Goal: Information Seeking & Learning: Compare options

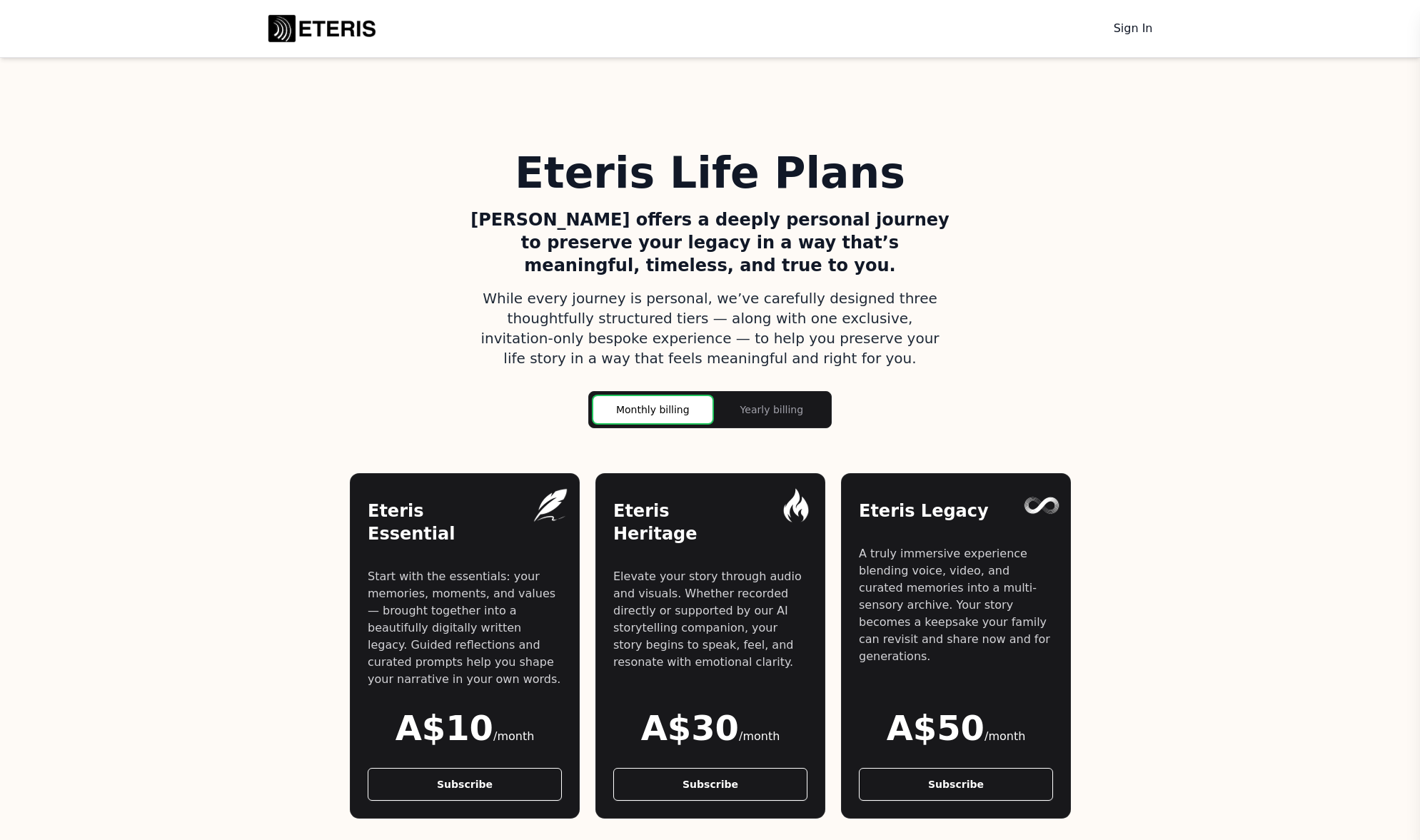
scroll to position [1103, 0]
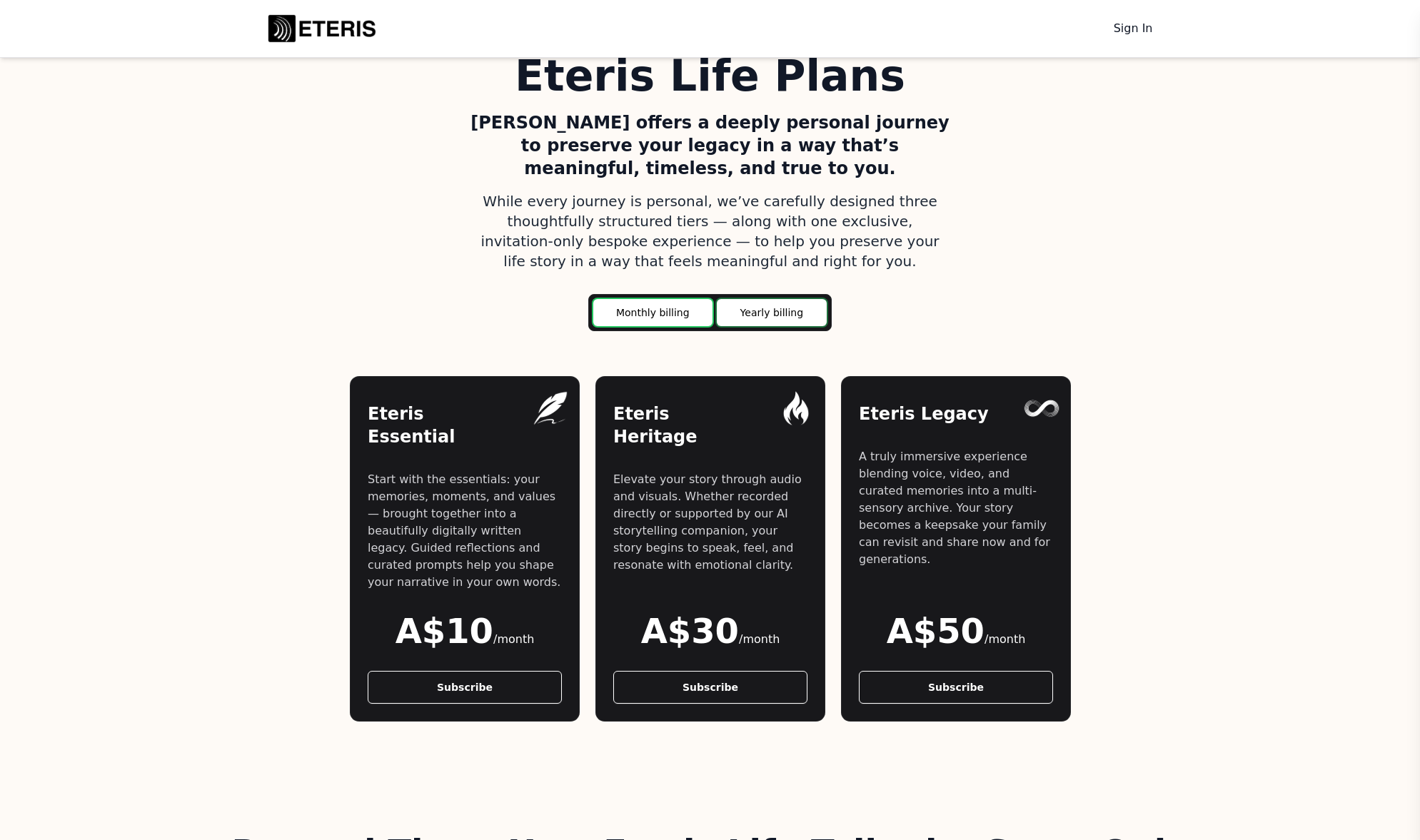
click at [761, 299] on main "Yearly billing" at bounding box center [772, 312] width 110 height 27
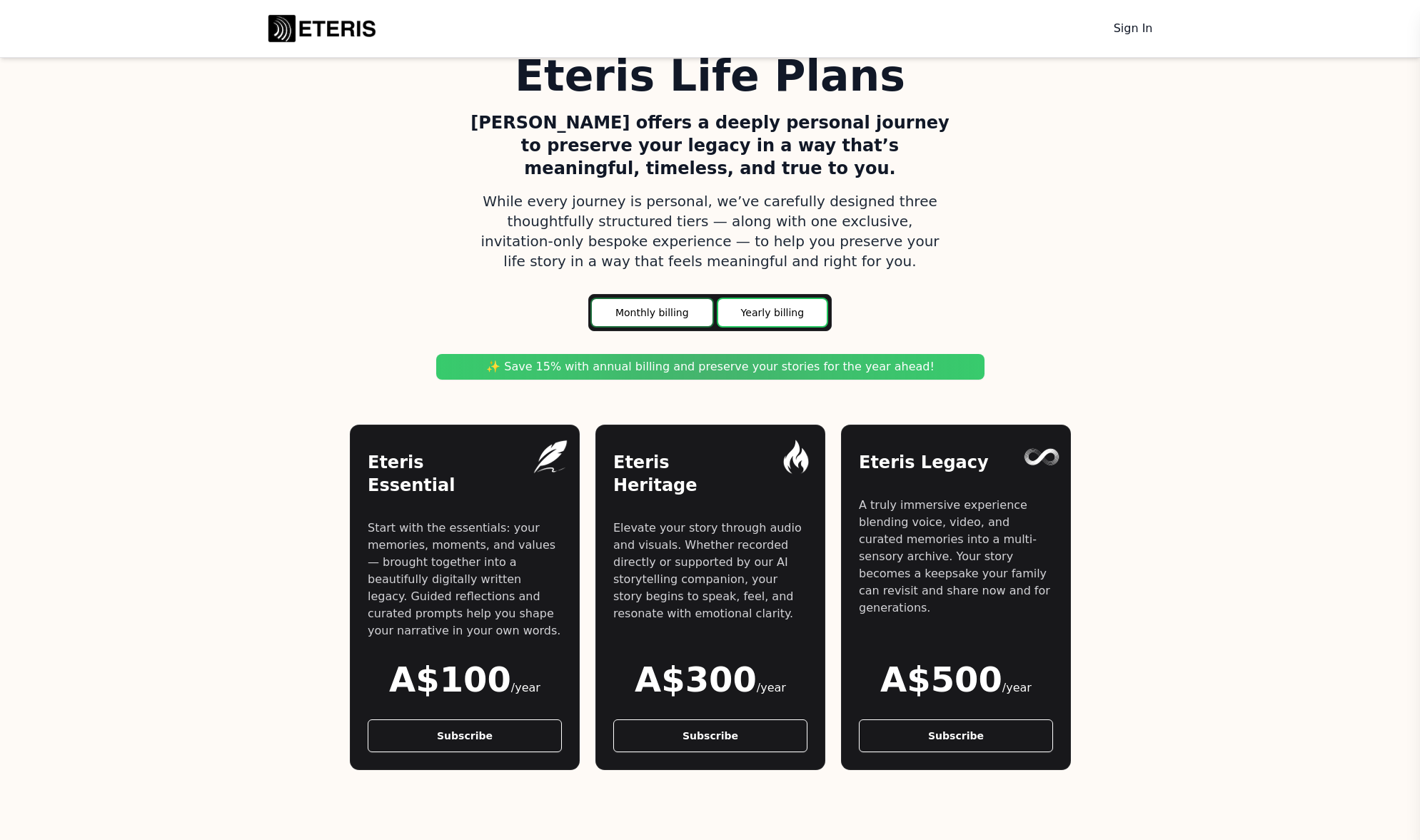
click at [645, 299] on main "Monthly billing" at bounding box center [652, 312] width 121 height 27
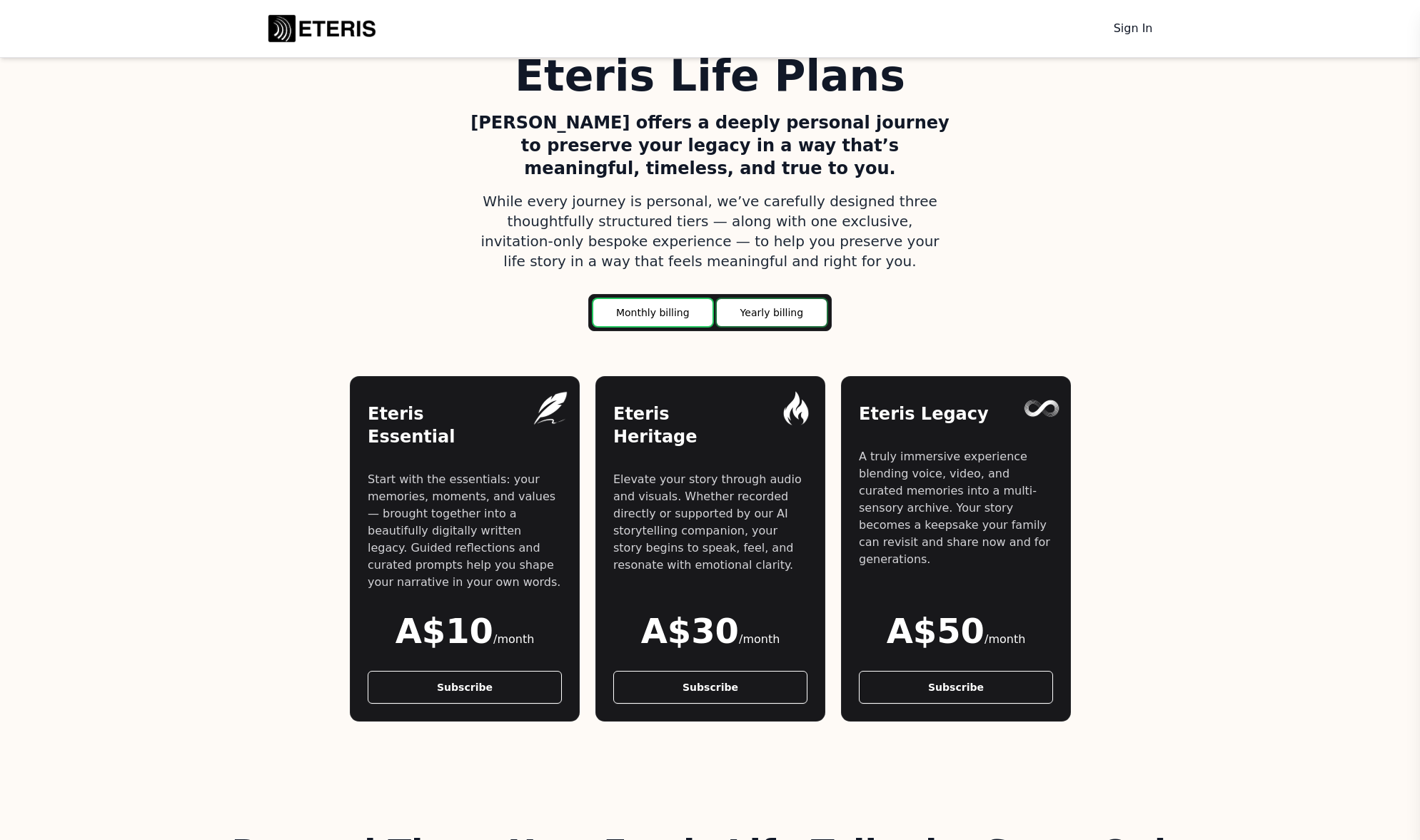
click at [803, 299] on main "Yearly billing" at bounding box center [772, 312] width 110 height 27
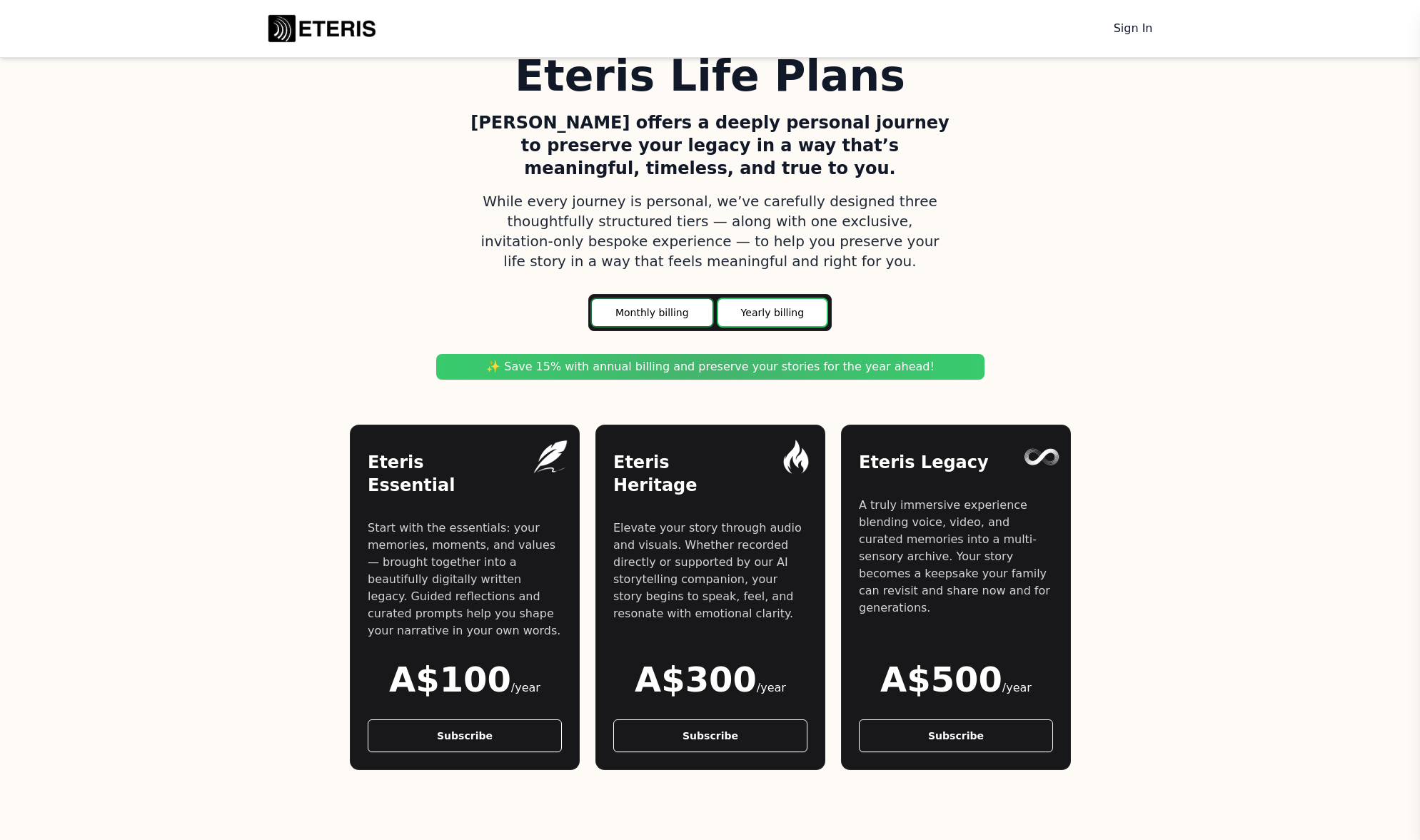
click at [653, 299] on main "Monthly billing" at bounding box center [652, 312] width 121 height 27
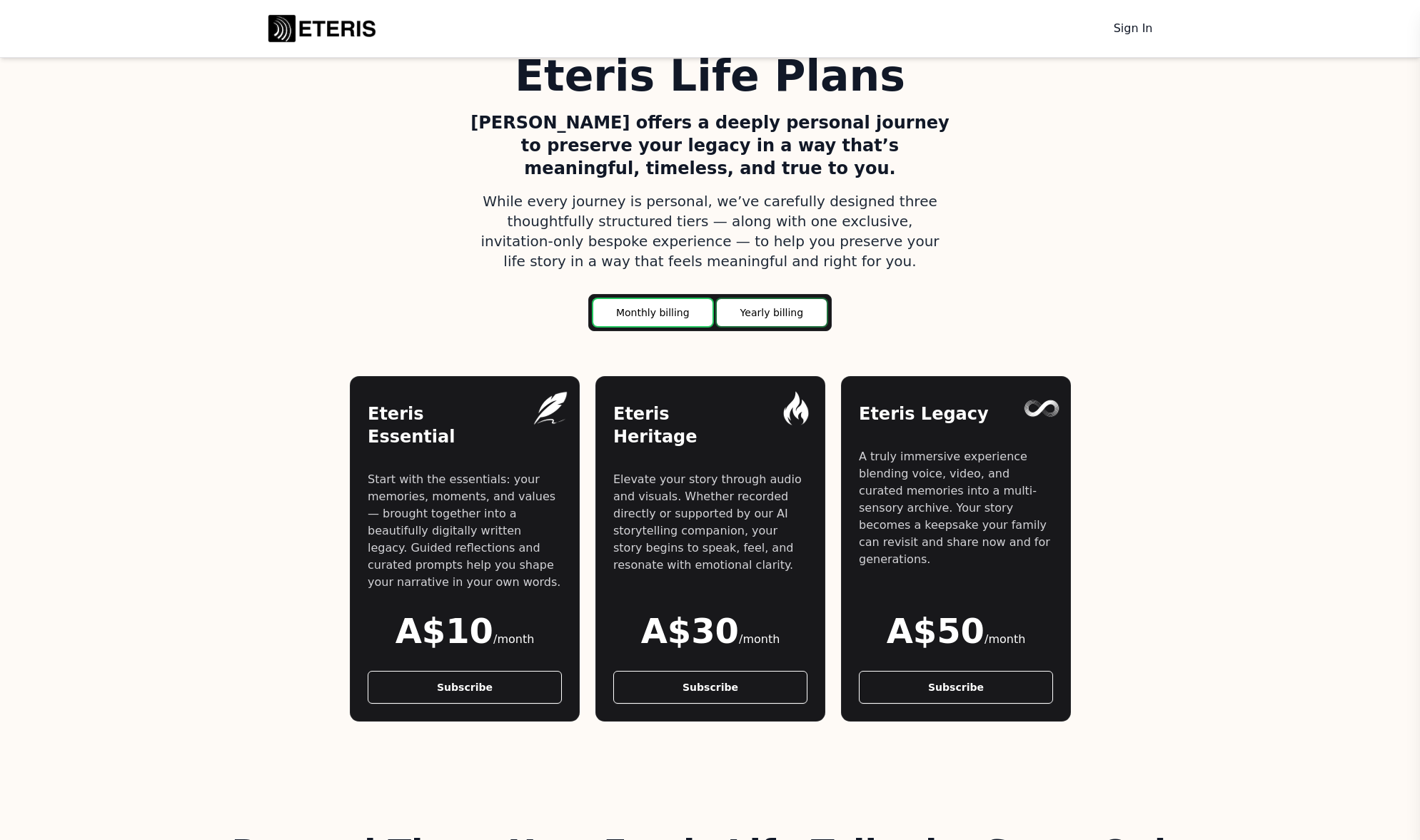
click at [743, 299] on main "Yearly billing" at bounding box center [772, 312] width 110 height 27
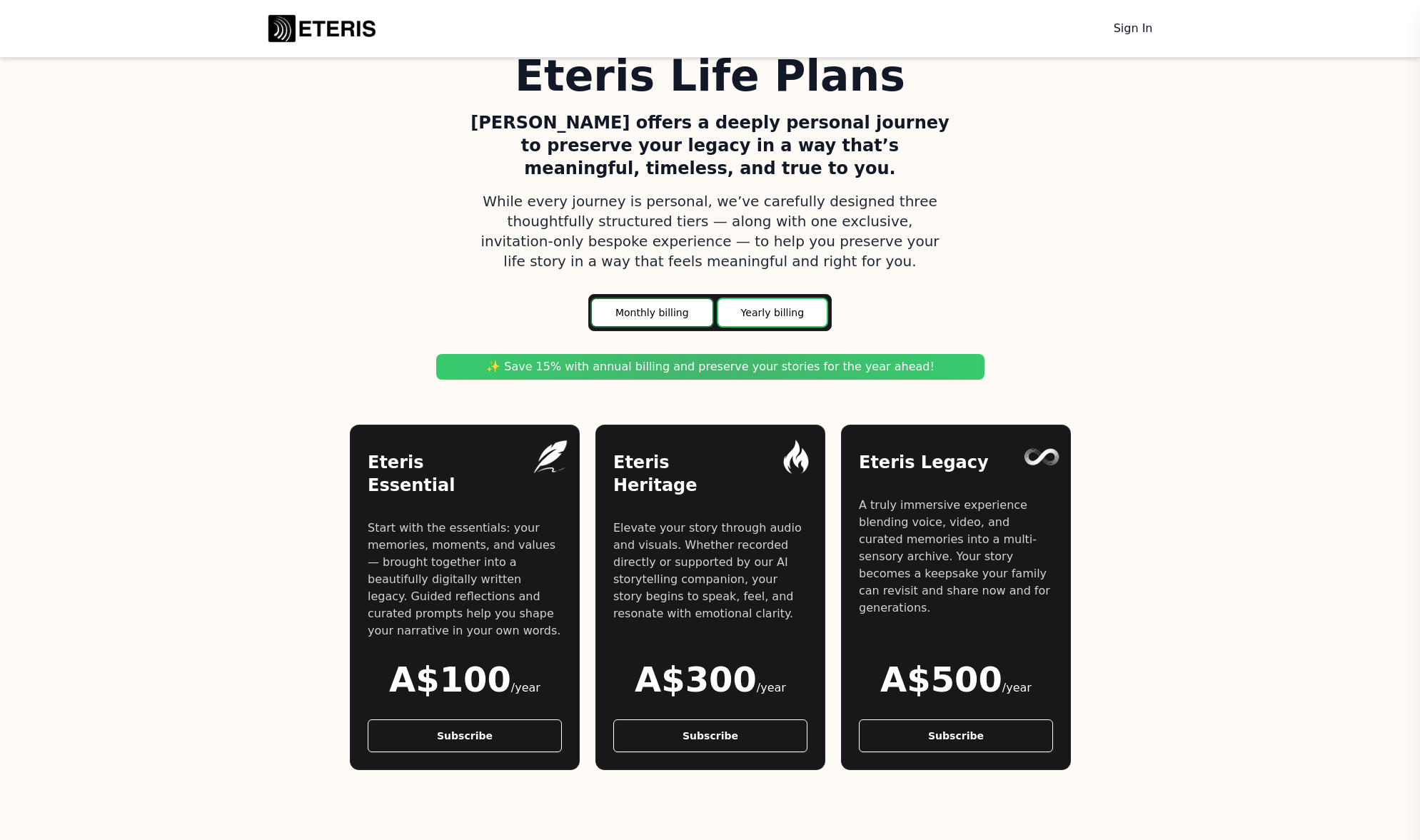
click at [658, 299] on main "Monthly billing" at bounding box center [652, 312] width 121 height 27
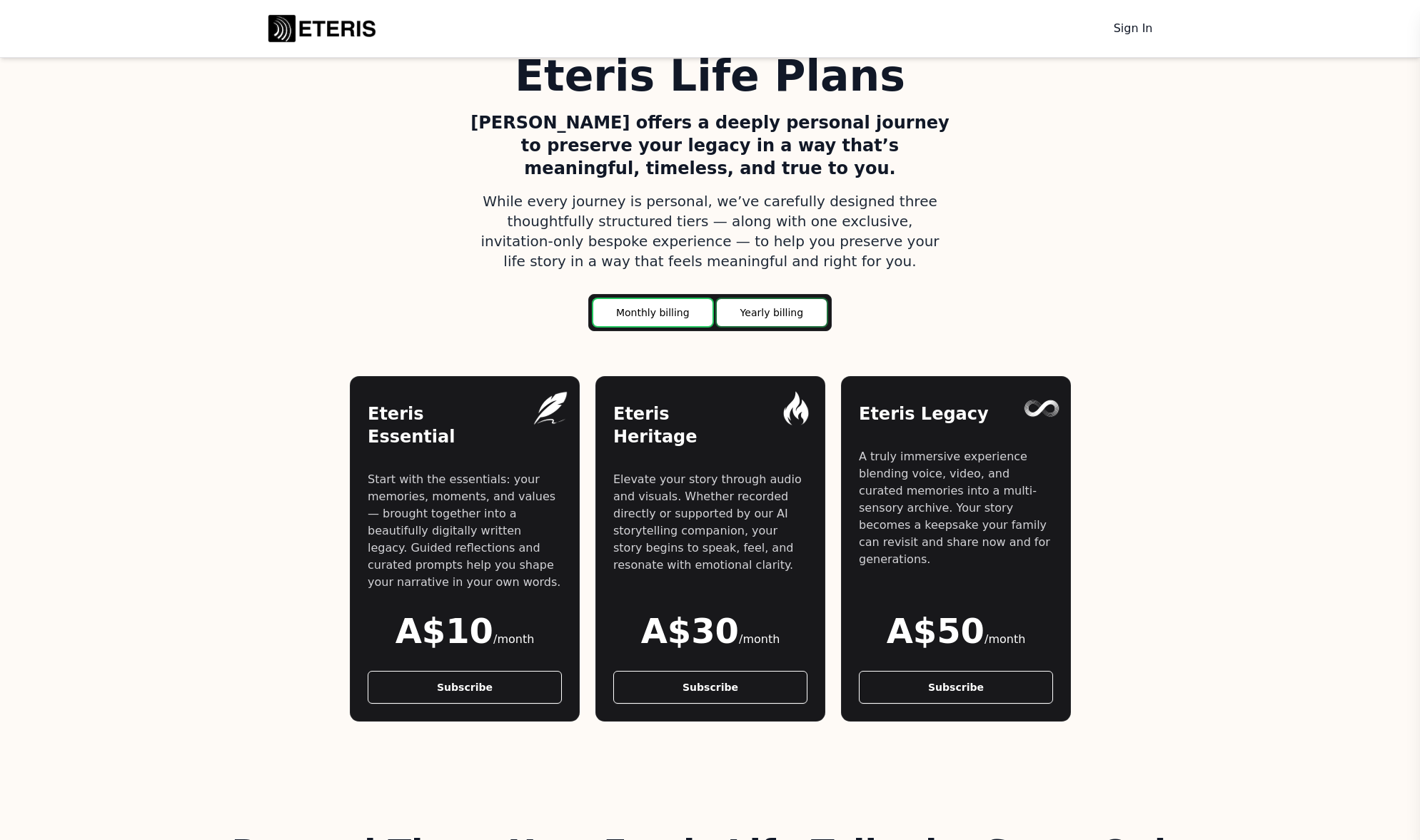
click at [717, 299] on main "Yearly billing" at bounding box center [772, 312] width 110 height 27
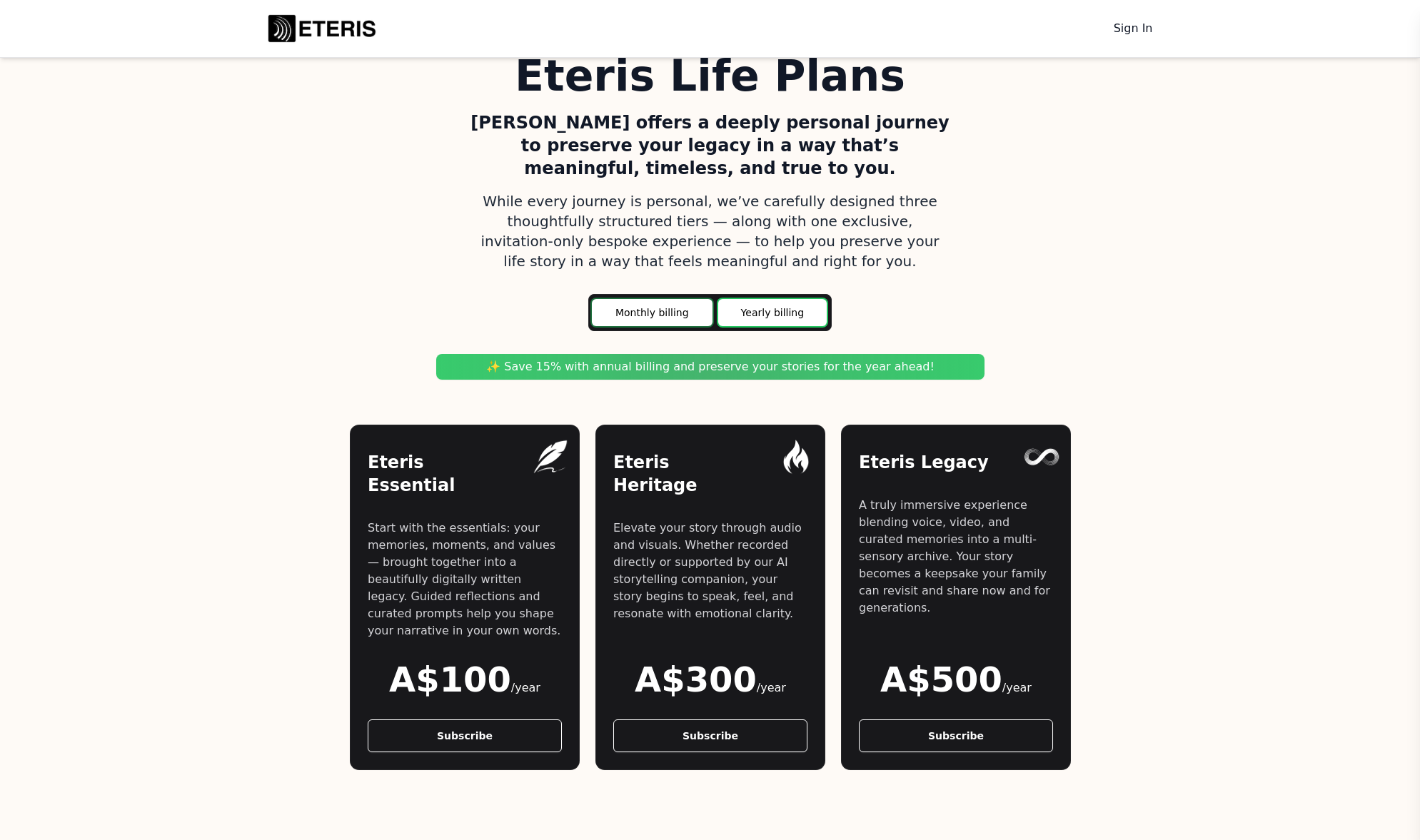
click at [668, 299] on main "Monthly billing" at bounding box center [652, 312] width 121 height 27
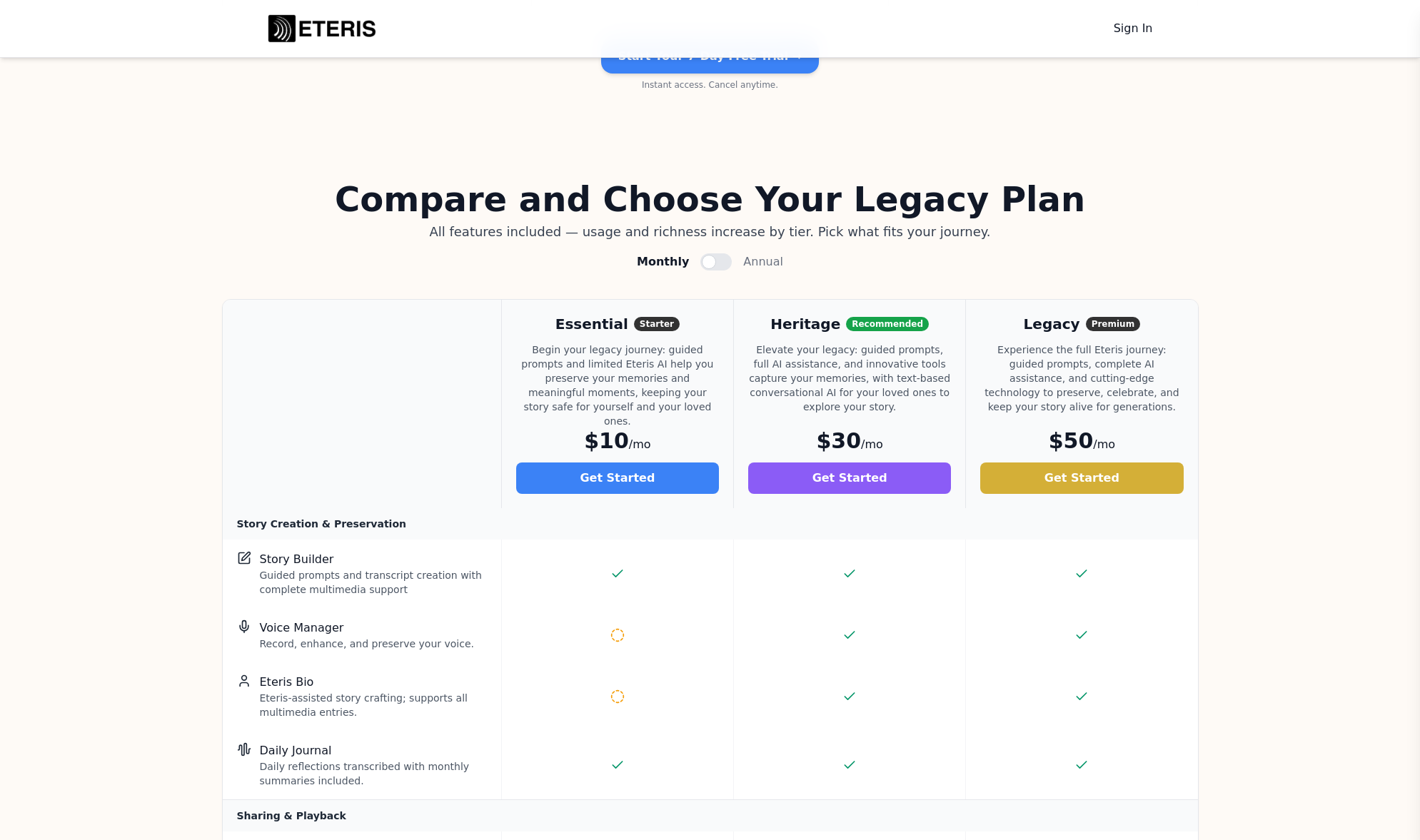
scroll to position [2848, 0]
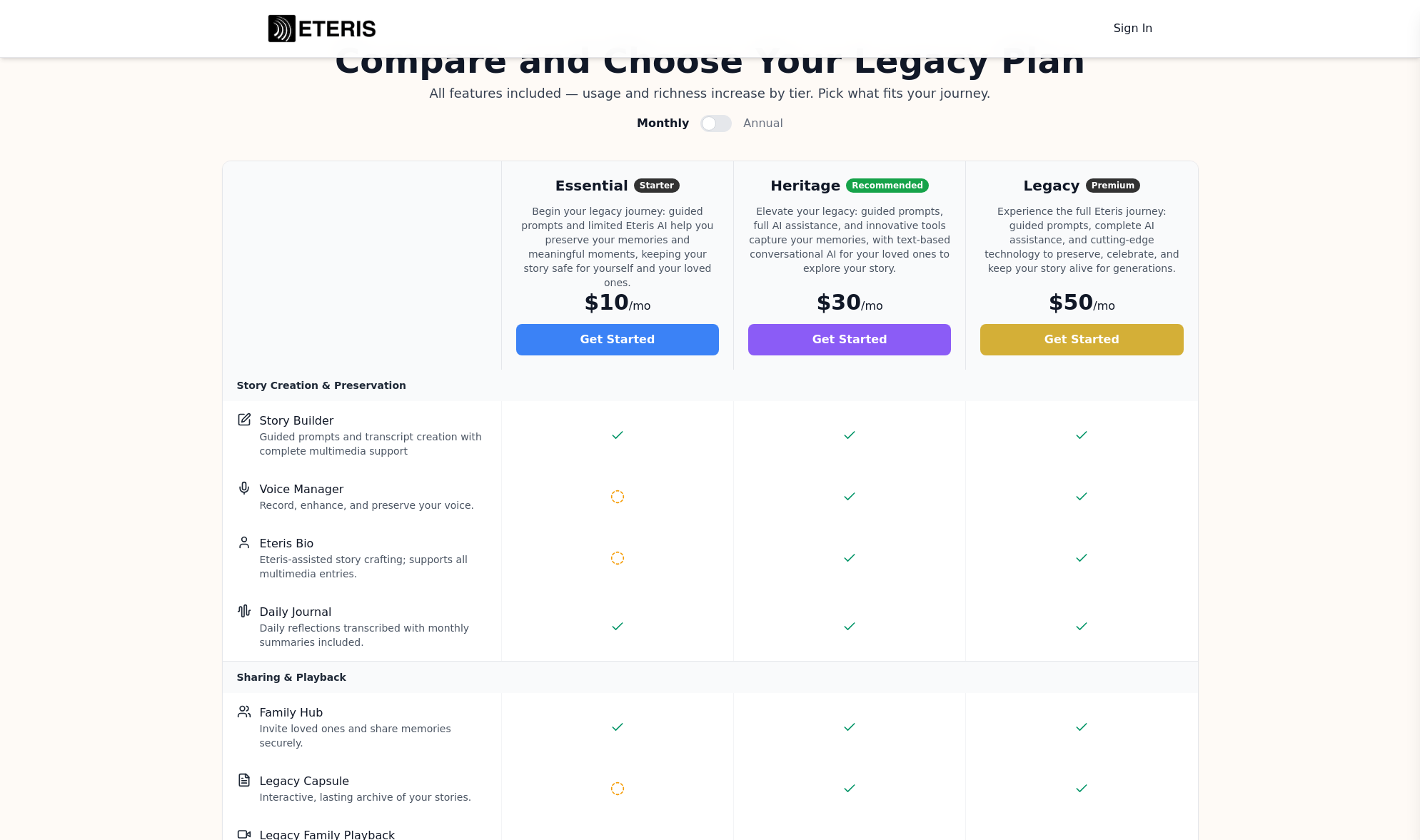
click at [610, 551] on icon "Partially included" at bounding box center [617, 557] width 14 height 14
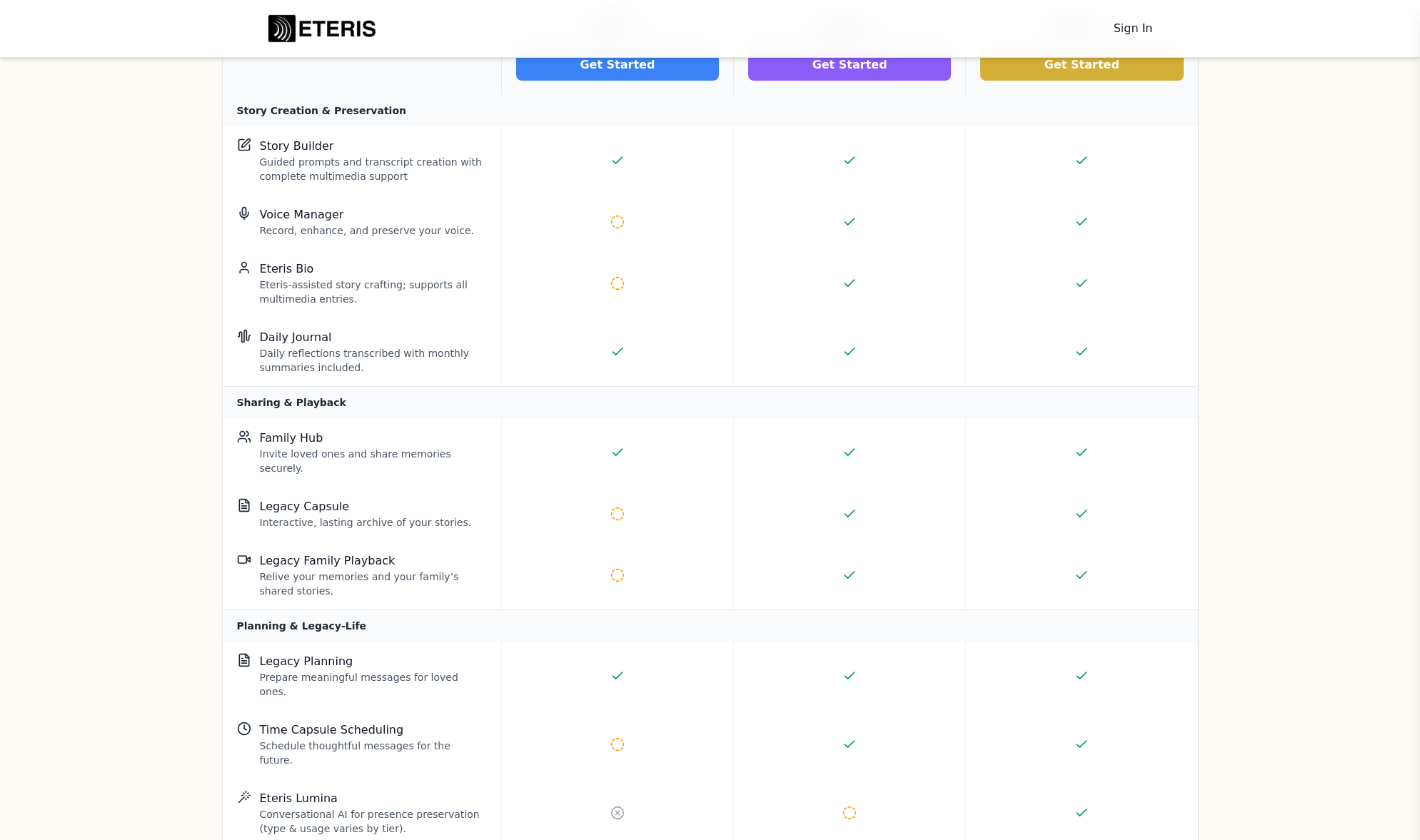
scroll to position [3183, 0]
